Goal: Task Accomplishment & Management: Manage account settings

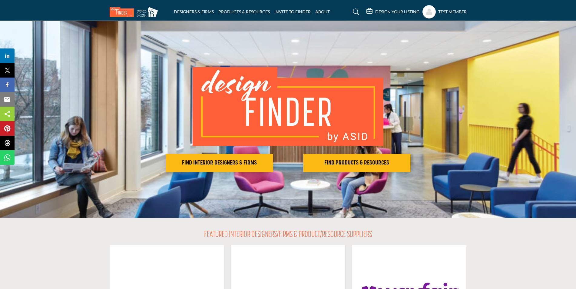
click at [386, 10] on h5 "DESIGN YOUR LISTING" at bounding box center [397, 11] width 44 height 5
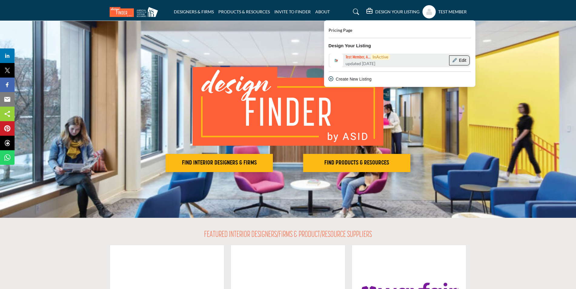
click at [455, 62] on button "Edit" at bounding box center [459, 60] width 21 height 10
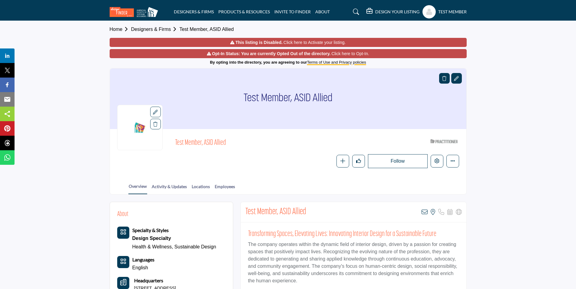
click at [402, 10] on h5 "DESIGN YOUR LISTING" at bounding box center [397, 11] width 44 height 5
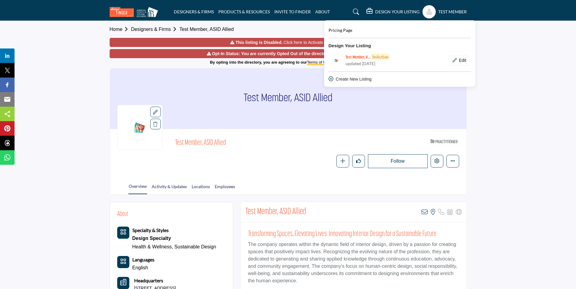
click at [402, 10] on h5 "DESIGN YOUR LISTING" at bounding box center [397, 11] width 44 height 5
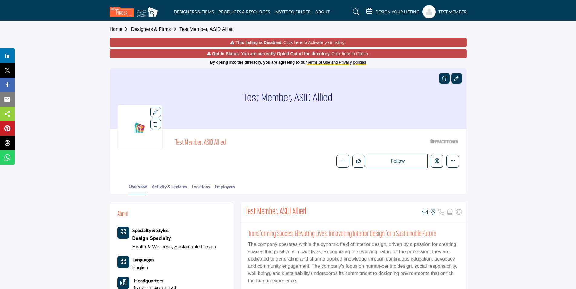
click at [393, 13] on h5 "DESIGN YOUR LISTING" at bounding box center [397, 11] width 44 height 5
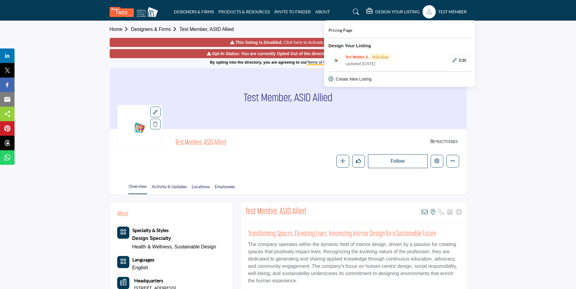
click at [305, 134] on div "Test Member, ASID Allied ASID Qualified Practitioner who validates work and exp…" at bounding box center [288, 152] width 356 height 46
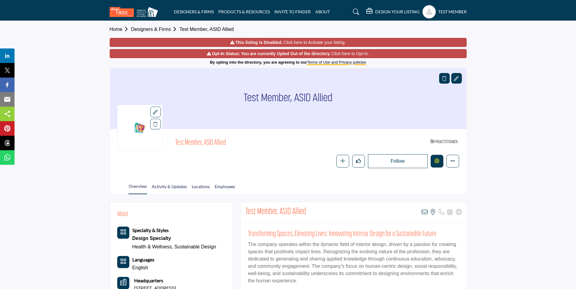
click at [436, 162] on icon "Edit company" at bounding box center [436, 160] width 5 height 5
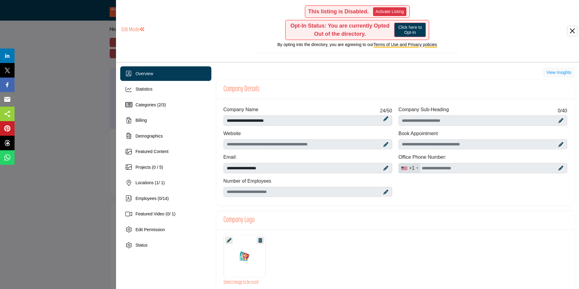
click at [571, 30] on button "Close" at bounding box center [572, 30] width 9 height 9
